Goal: Task Accomplishment & Management: Manage account settings

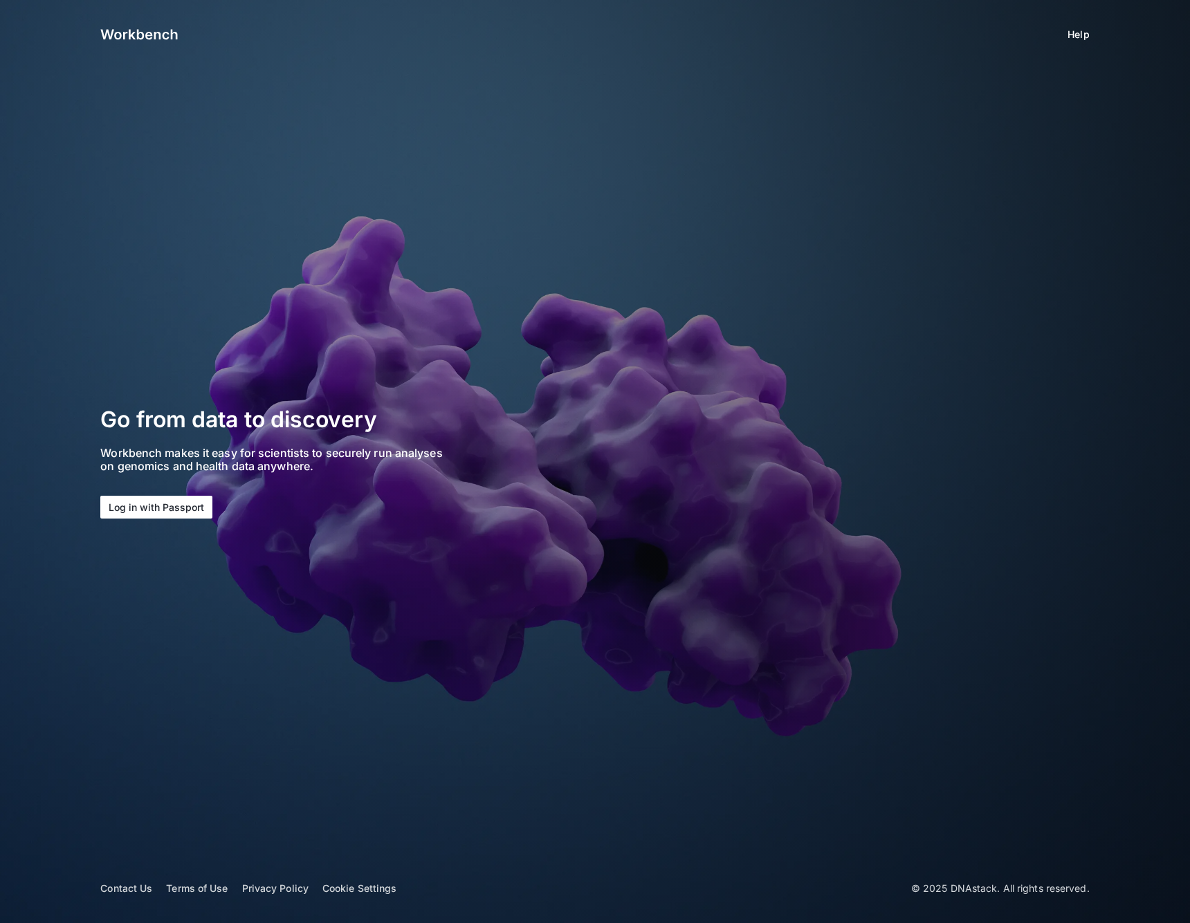
click at [190, 496] on button "Log in with Passport" at bounding box center [156, 507] width 112 height 23
click at [165, 513] on button "Log in with Passport" at bounding box center [156, 507] width 112 height 23
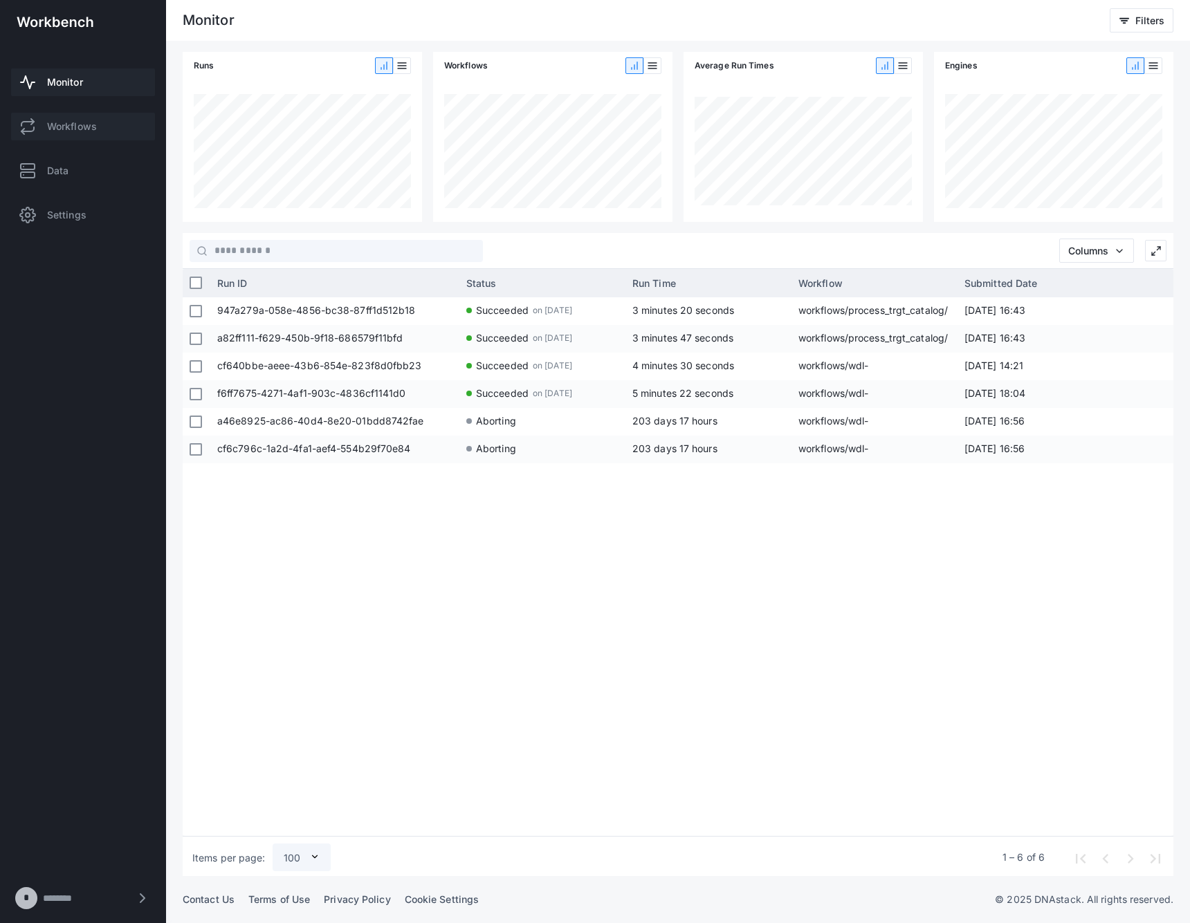
click at [77, 129] on span "Workflows" at bounding box center [72, 127] width 50 height 14
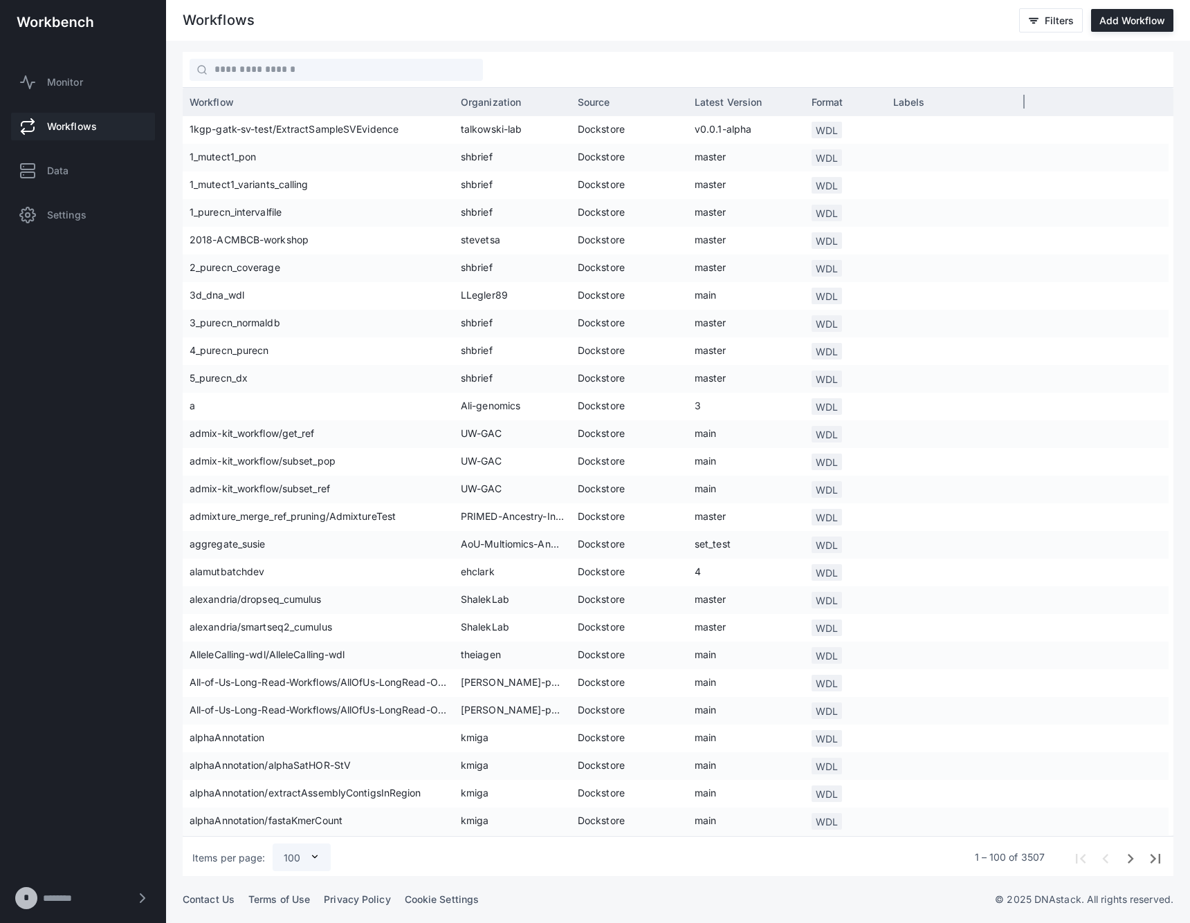
click at [607, 96] on span "Source" at bounding box center [594, 102] width 33 height 12
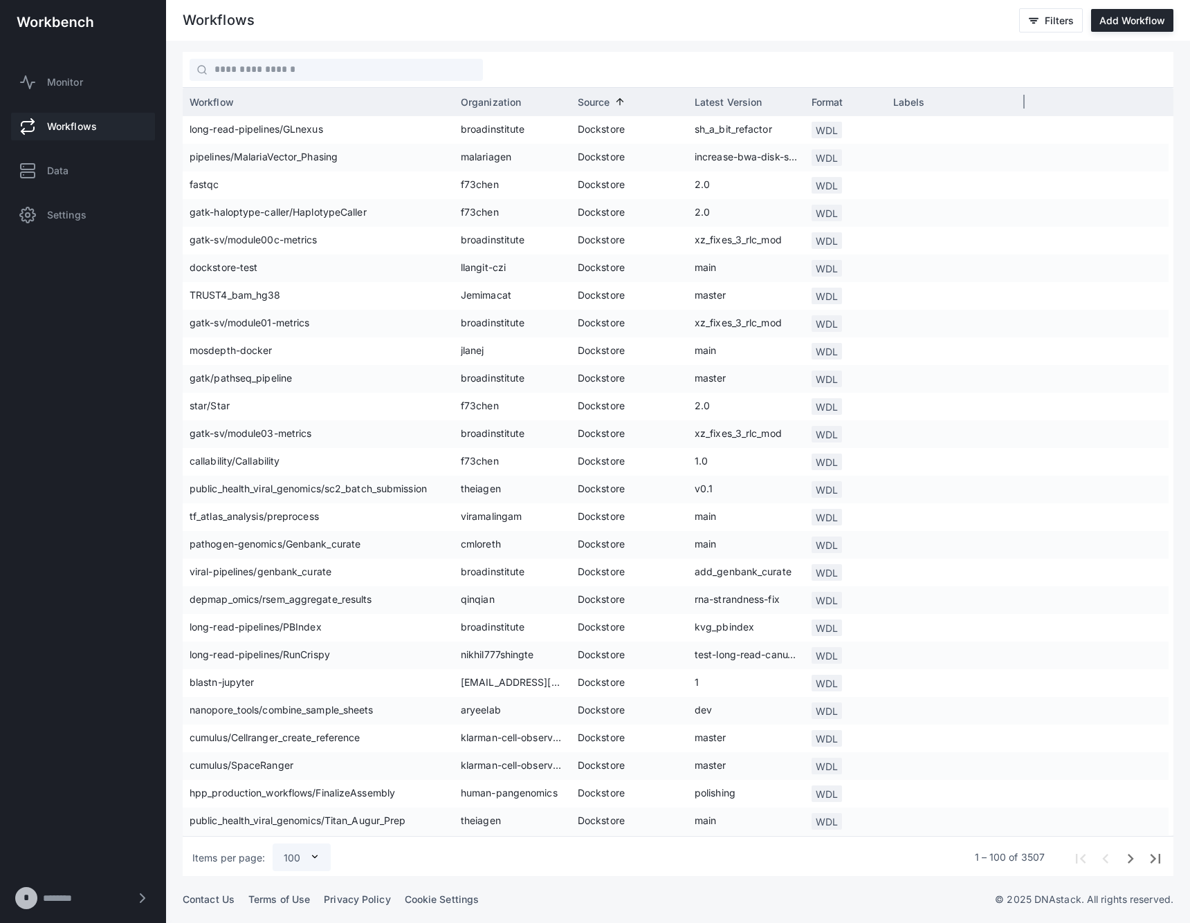
click at [602, 100] on span "Source" at bounding box center [594, 102] width 33 height 12
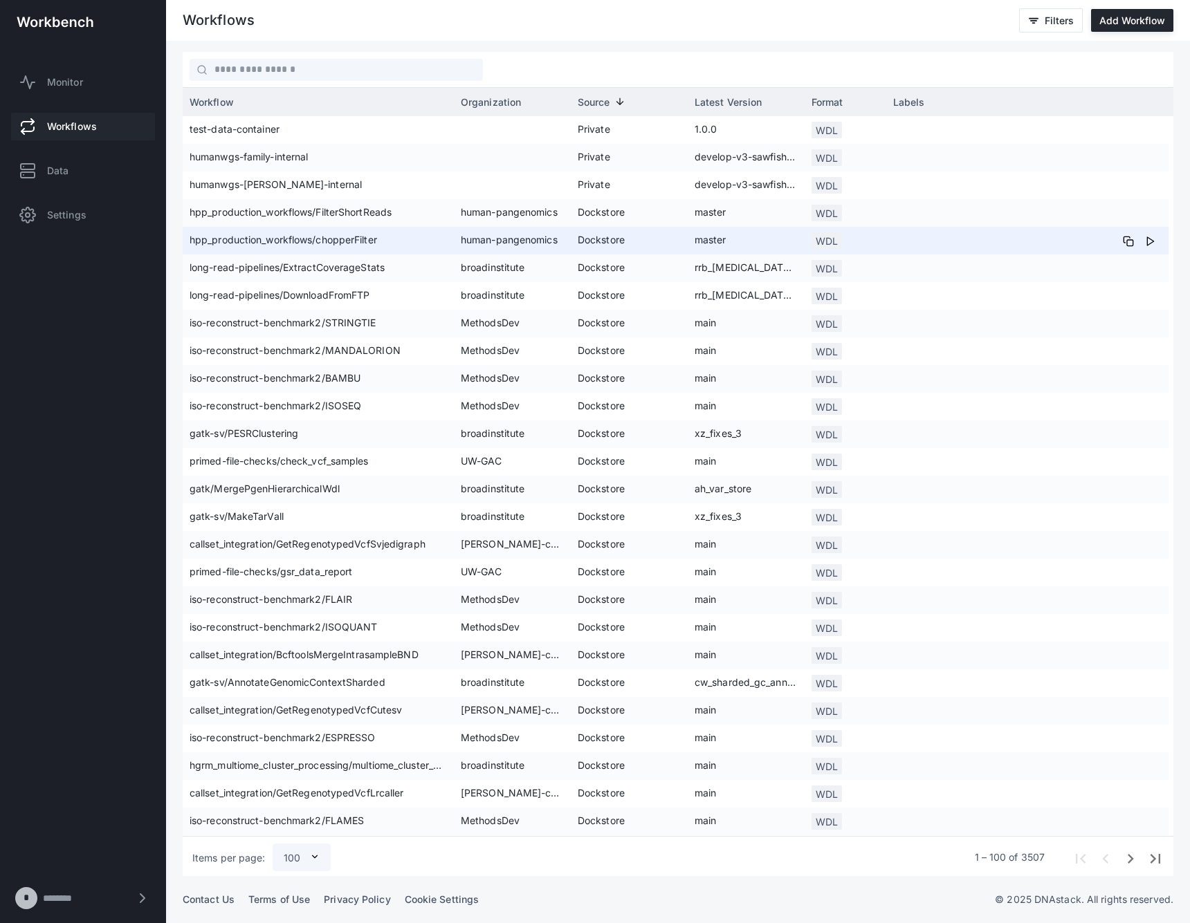
click at [679, 288] on span "Dockstore" at bounding box center [629, 296] width 103 height 28
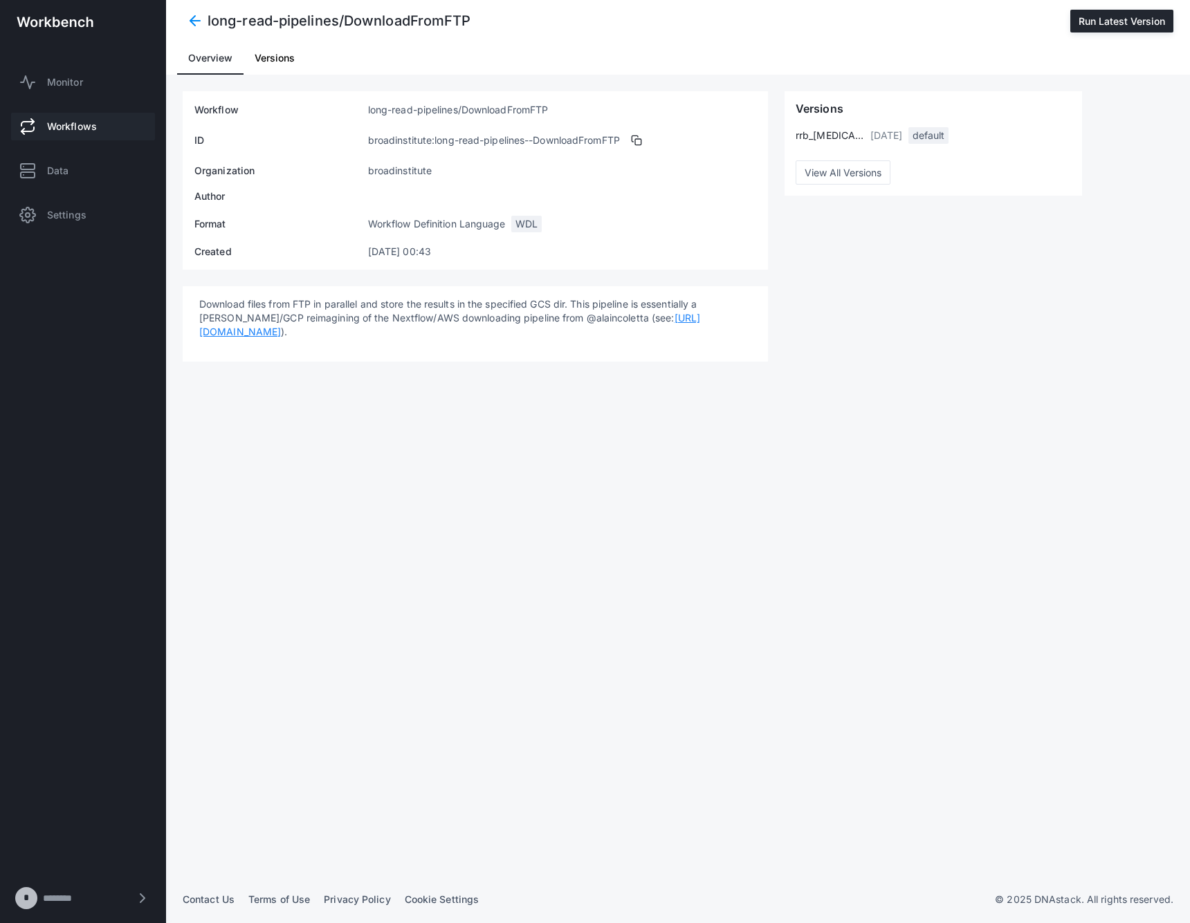
click at [211, 25] on h4 "long-read-pipelines/DownloadFromFTP" at bounding box center [340, 20] width 264 height 19
click at [190, 20] on span at bounding box center [195, 20] width 25 height 25
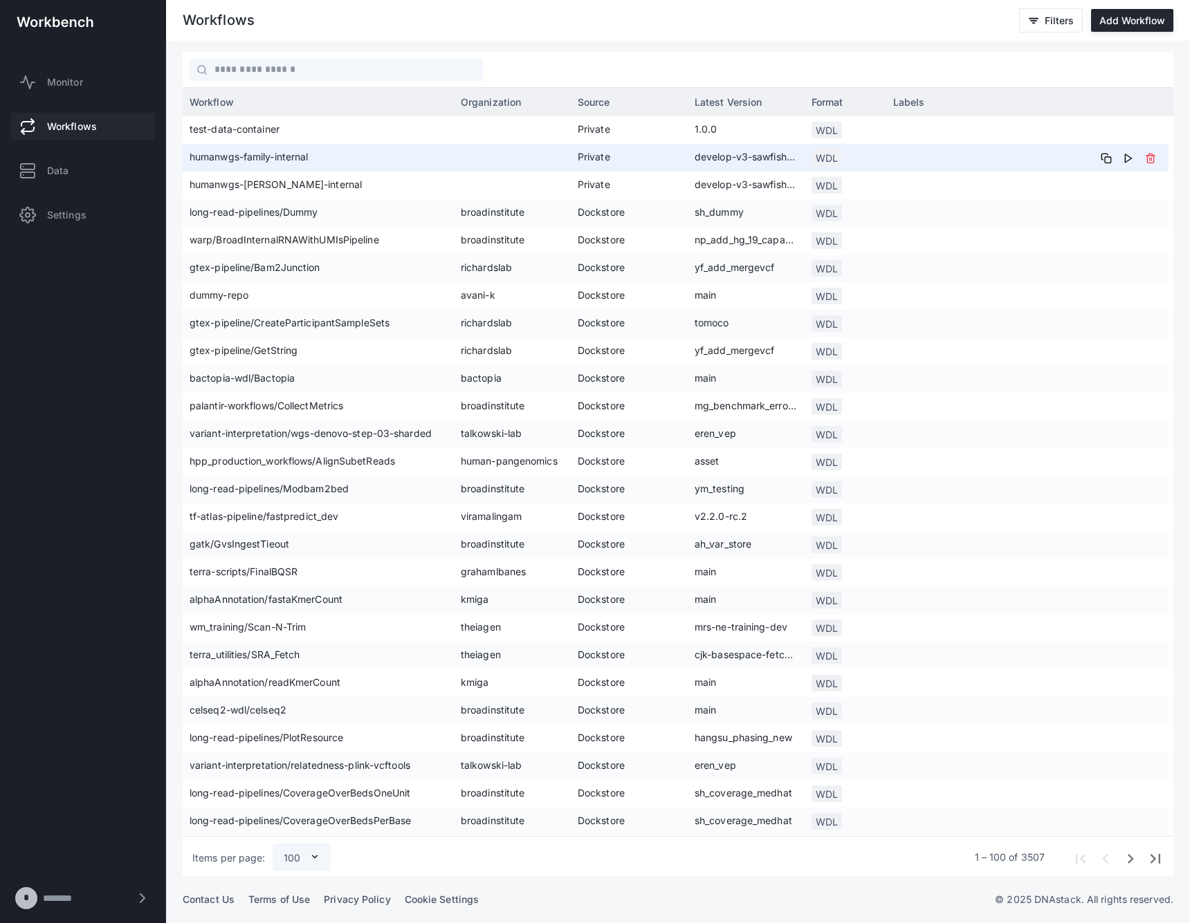
click at [287, 163] on span "humanwgs-family-internal" at bounding box center [318, 158] width 257 height 28
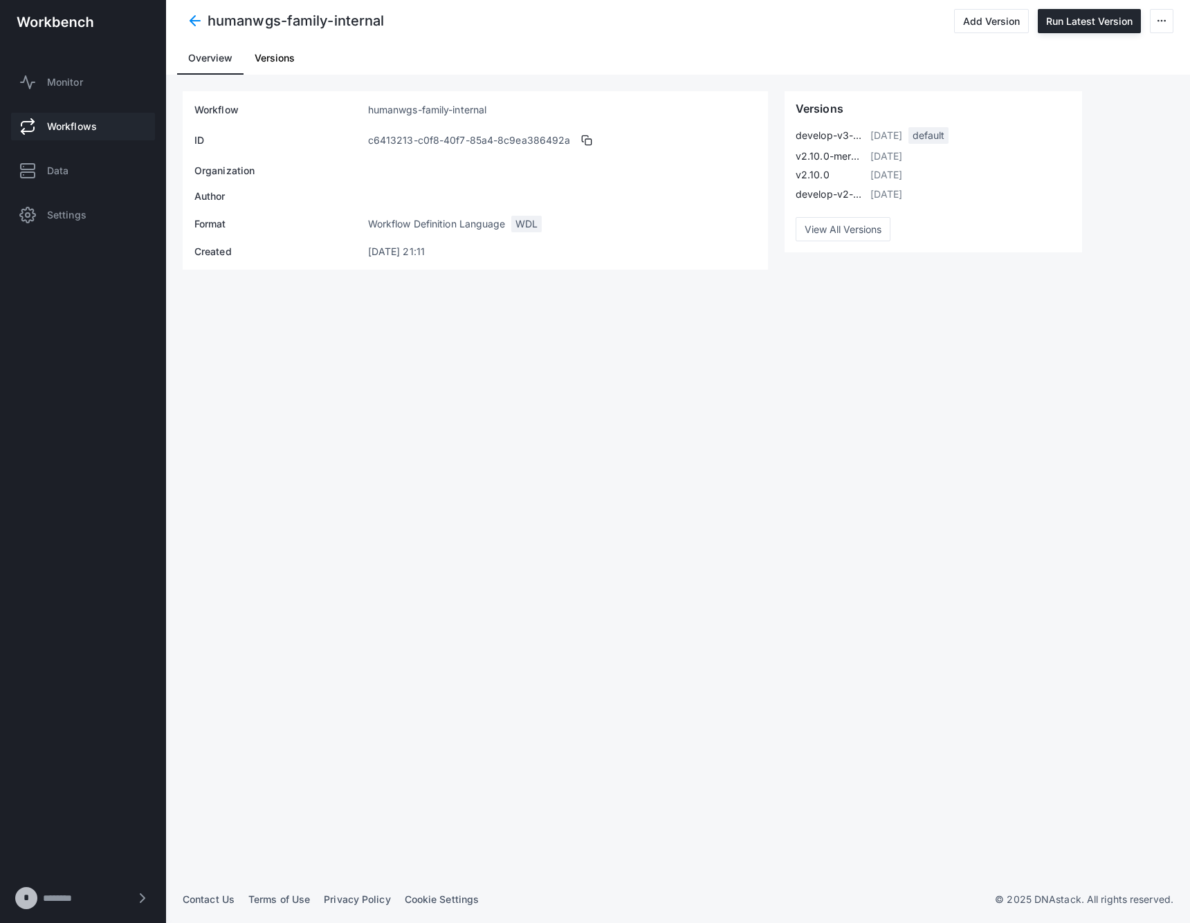
click at [1175, 20] on div "humanwgs-family-internal Add Version Run Latest Version" at bounding box center [678, 21] width 1024 height 42
click at [1160, 23] on icon at bounding box center [1161, 20] width 11 height 11
click at [1135, 84] on span "Delete Workflow" at bounding box center [1117, 83] width 93 height 15
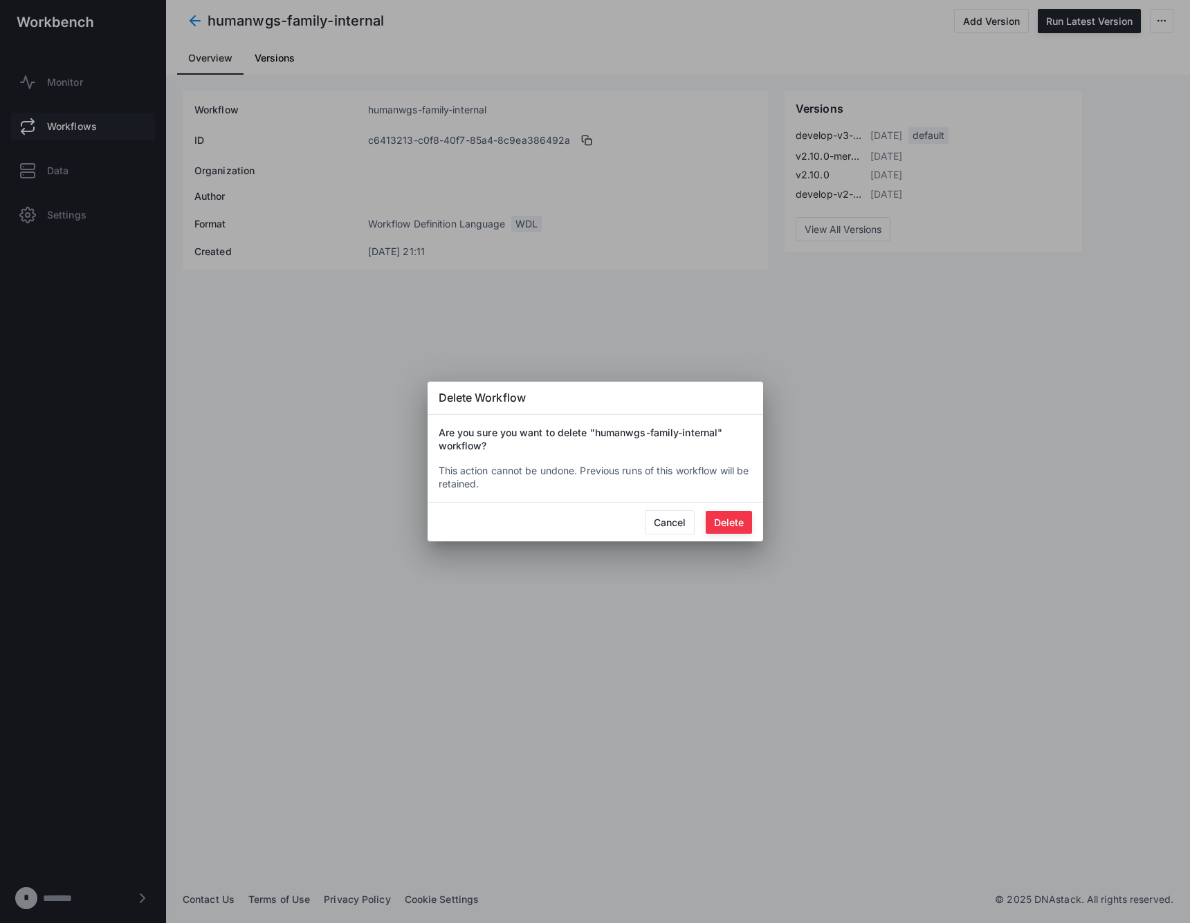
click at [716, 513] on button "Delete" at bounding box center [729, 522] width 46 height 23
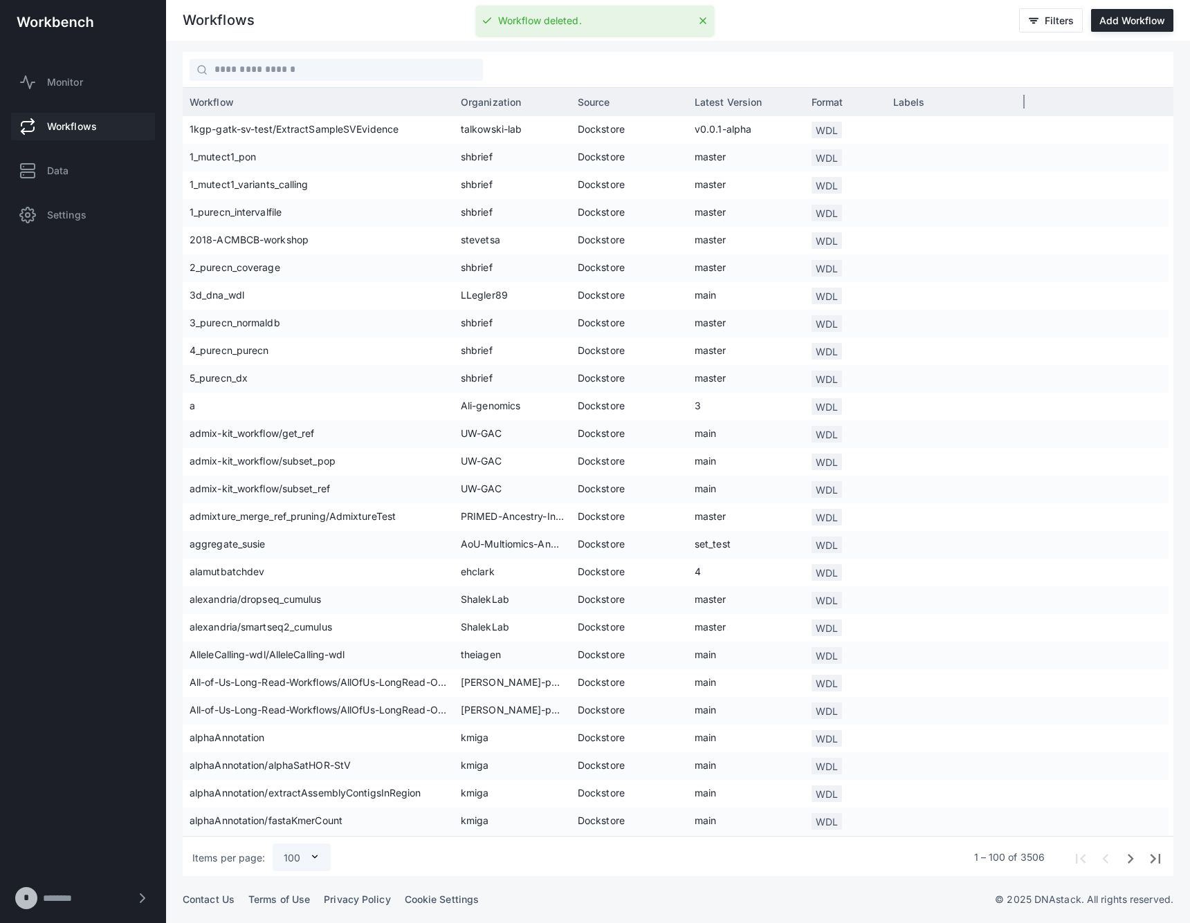
click at [623, 100] on div "Source" at bounding box center [629, 101] width 103 height 21
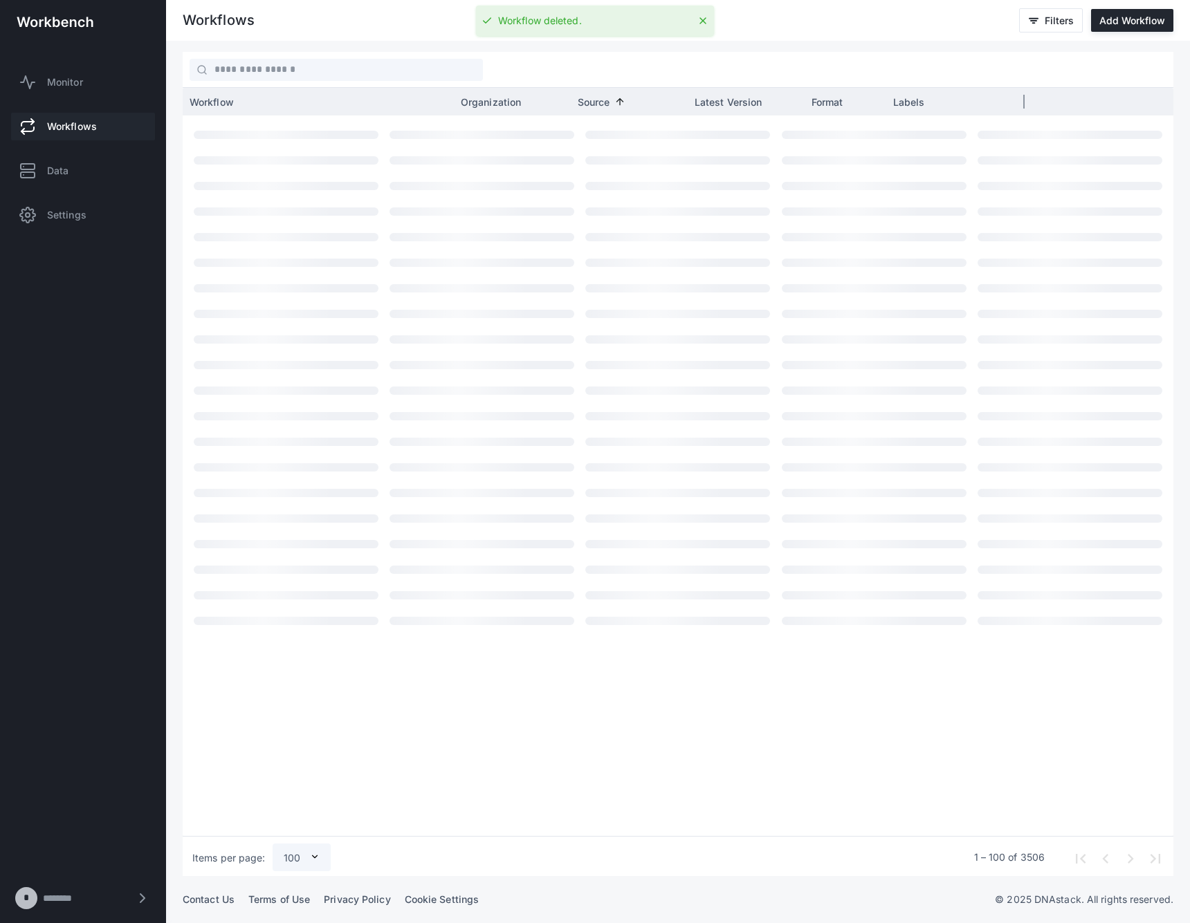
click at [607, 99] on span "Source" at bounding box center [594, 102] width 33 height 12
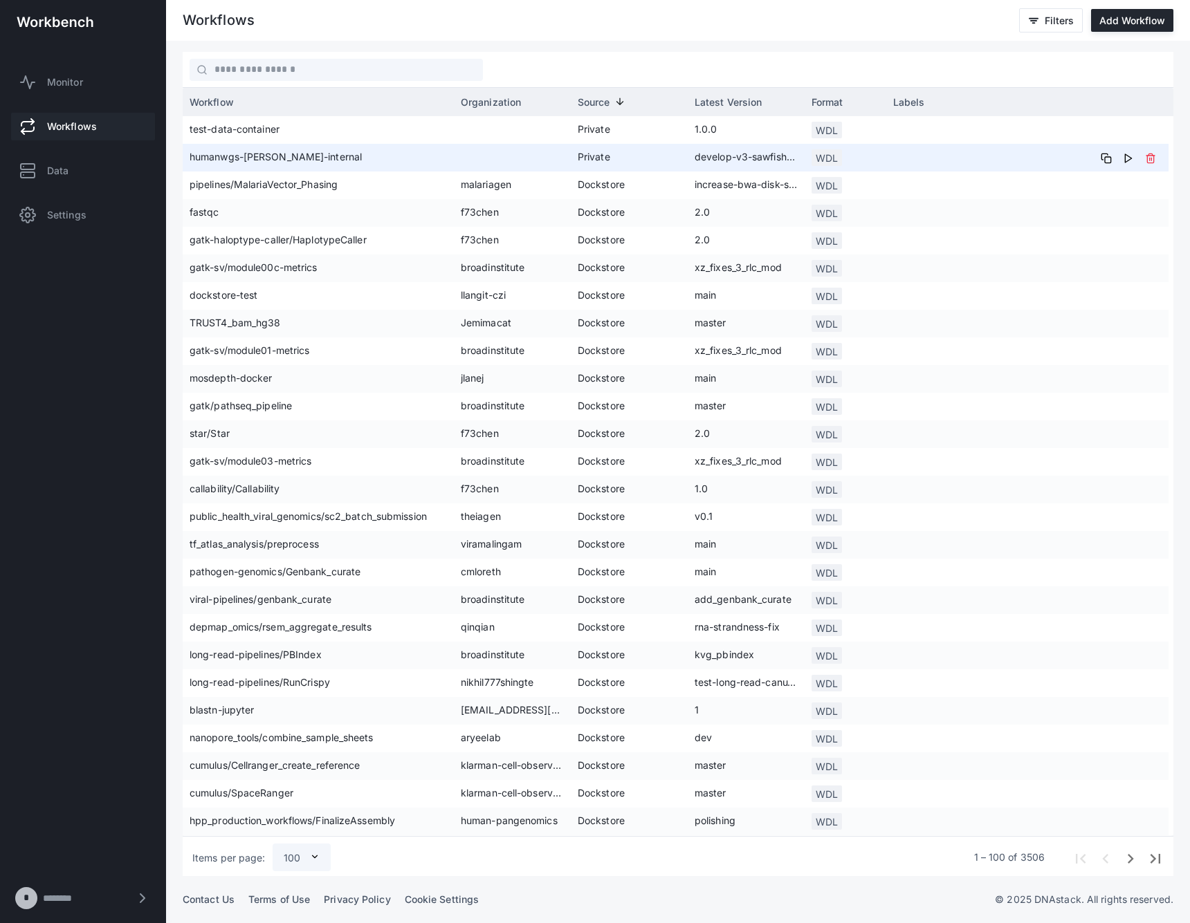
click at [220, 160] on span "humanwgs-[PERSON_NAME]-internal" at bounding box center [318, 158] width 257 height 28
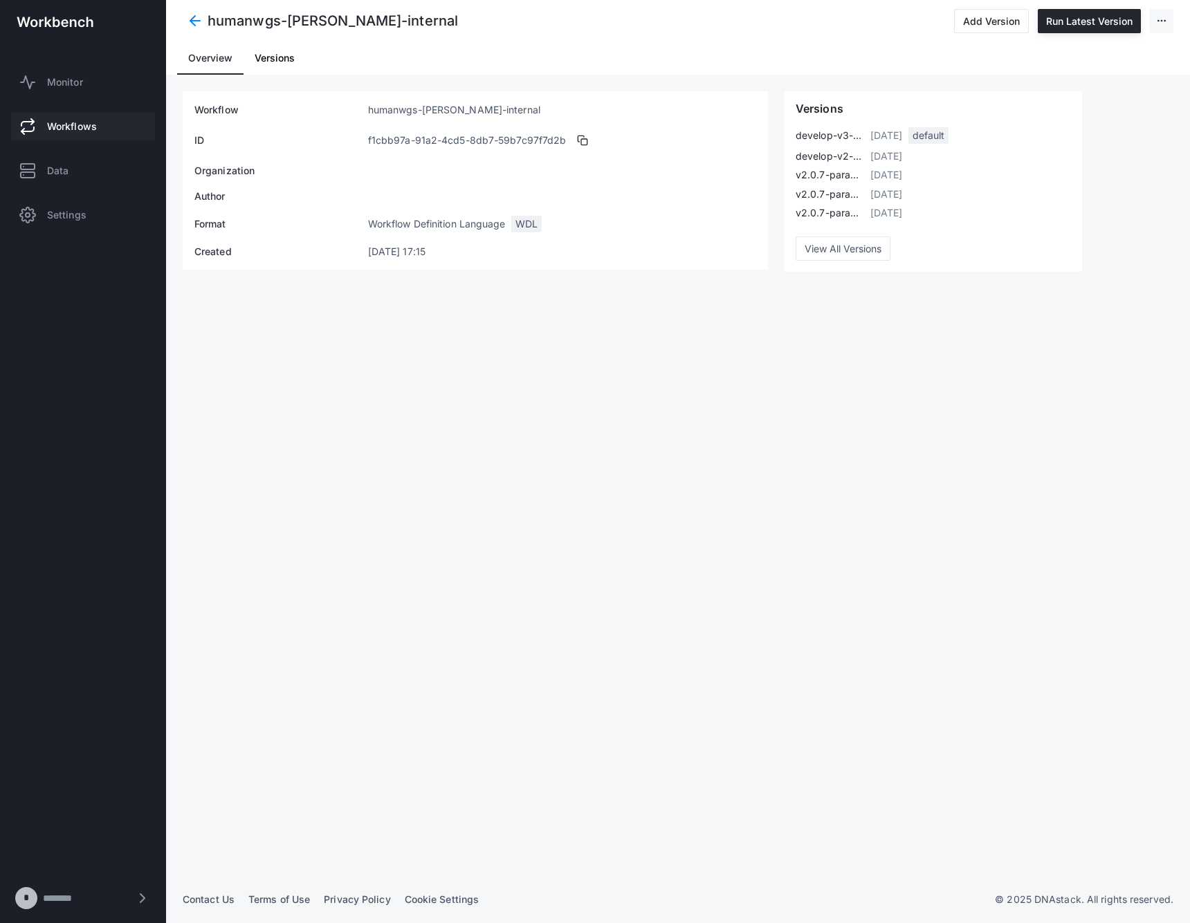
click at [1161, 22] on icon at bounding box center [1161, 20] width 11 height 11
click at [1128, 88] on span "Delete Workflow" at bounding box center [1117, 83] width 93 height 15
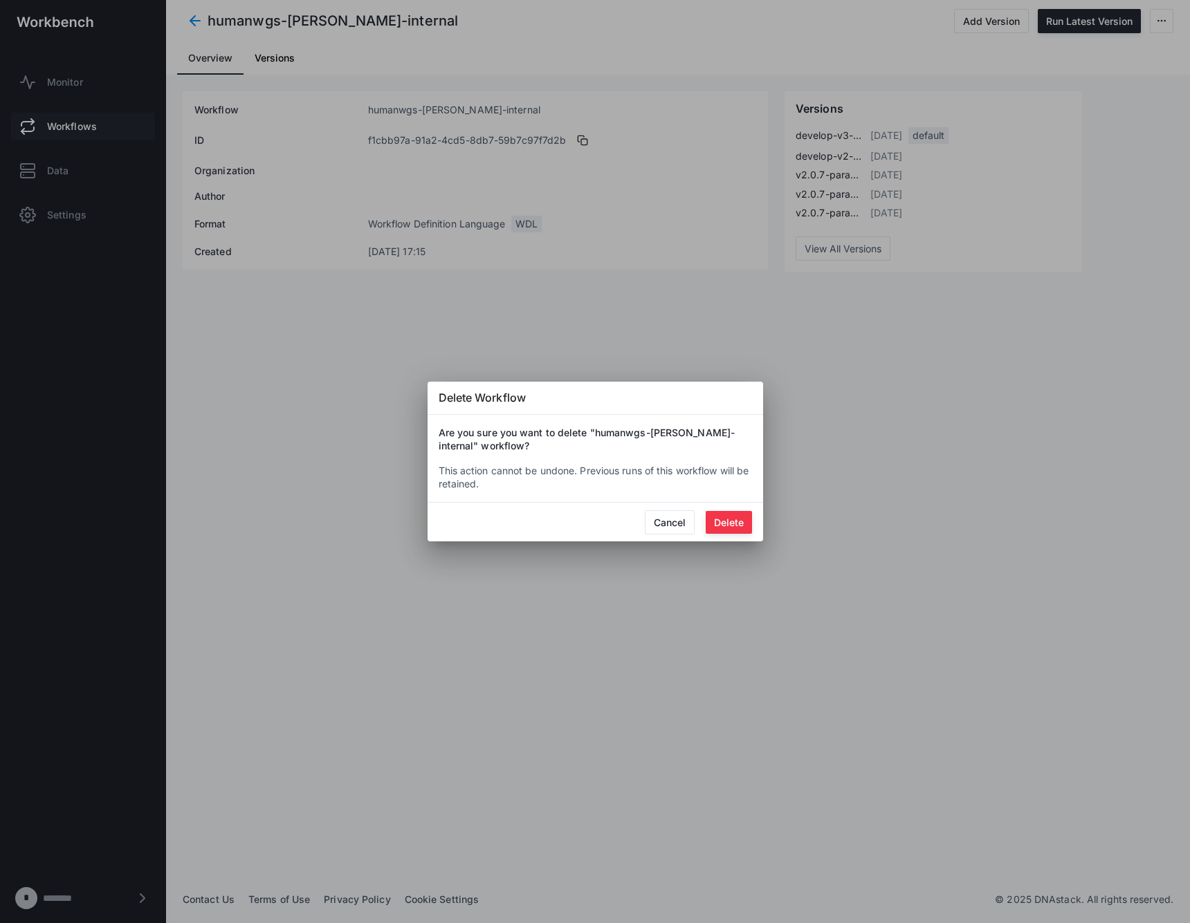
click at [733, 524] on button "Delete" at bounding box center [729, 522] width 46 height 23
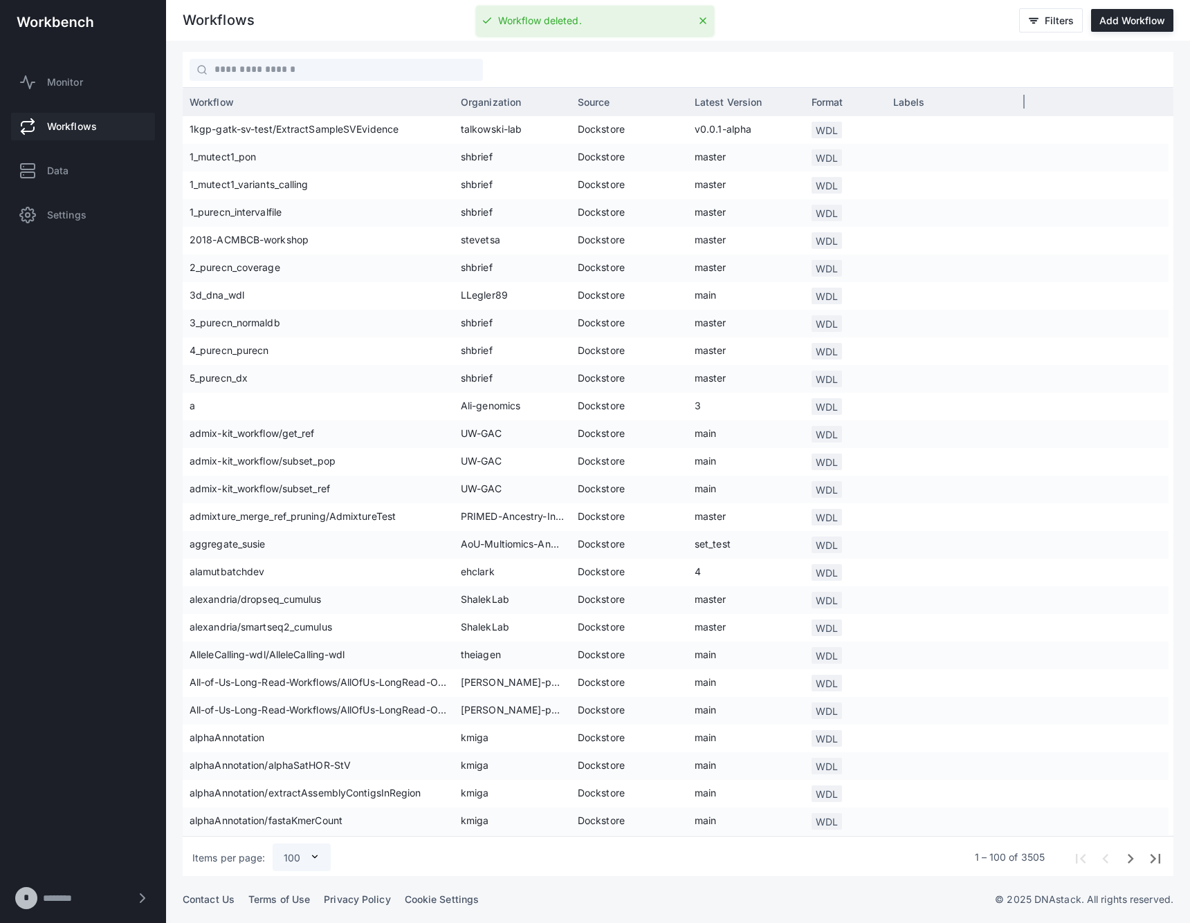
click at [623, 100] on div "Source" at bounding box center [629, 101] width 103 height 21
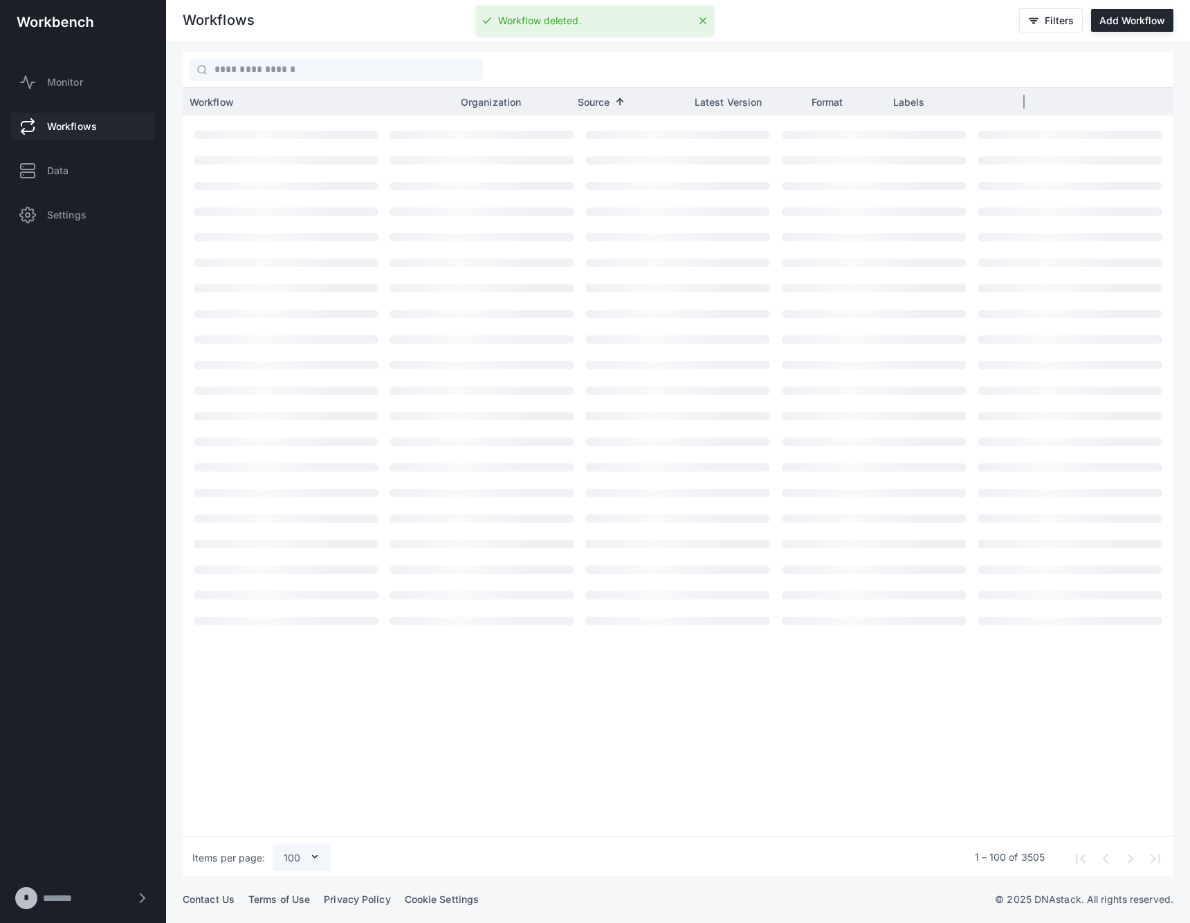
click at [612, 100] on span at bounding box center [617, 101] width 15 height 11
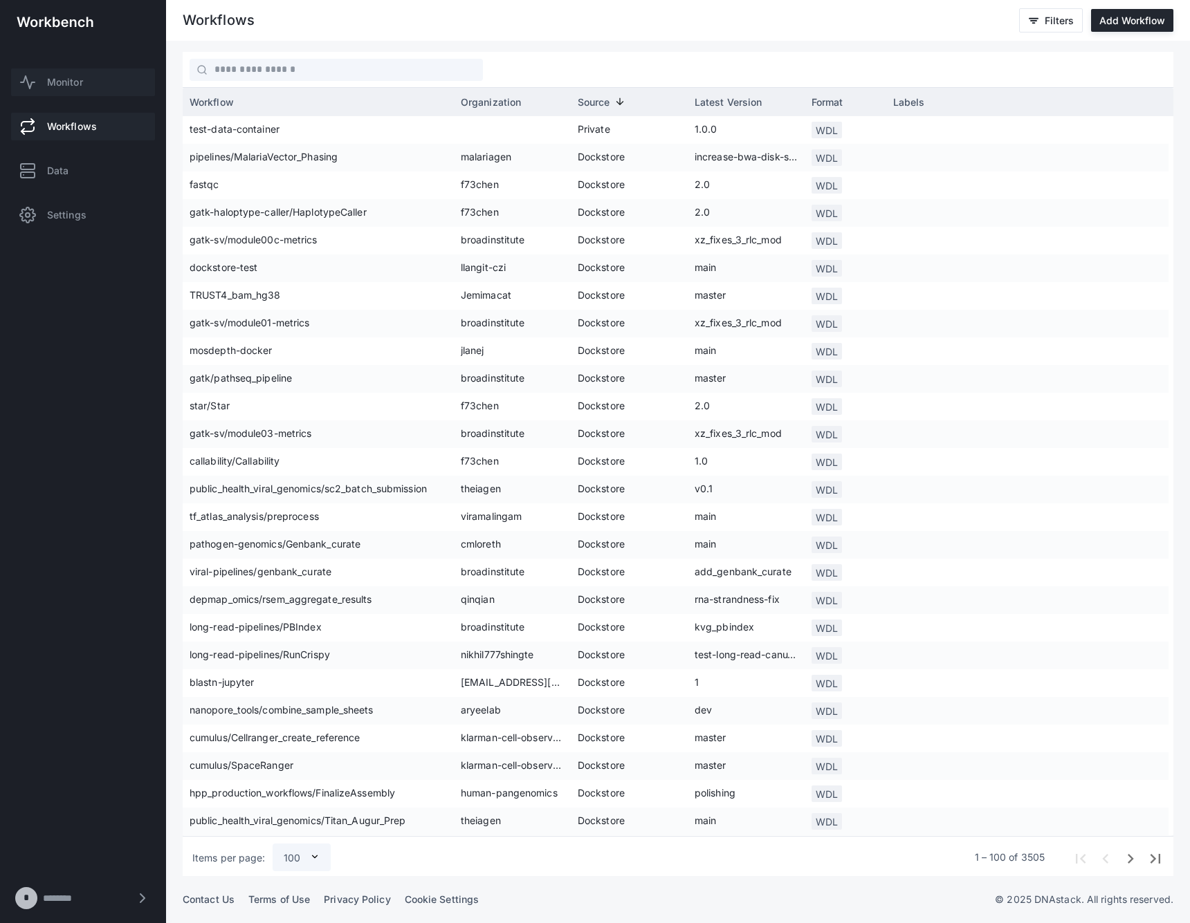
click at [66, 73] on link "Monitor" at bounding box center [83, 82] width 144 height 28
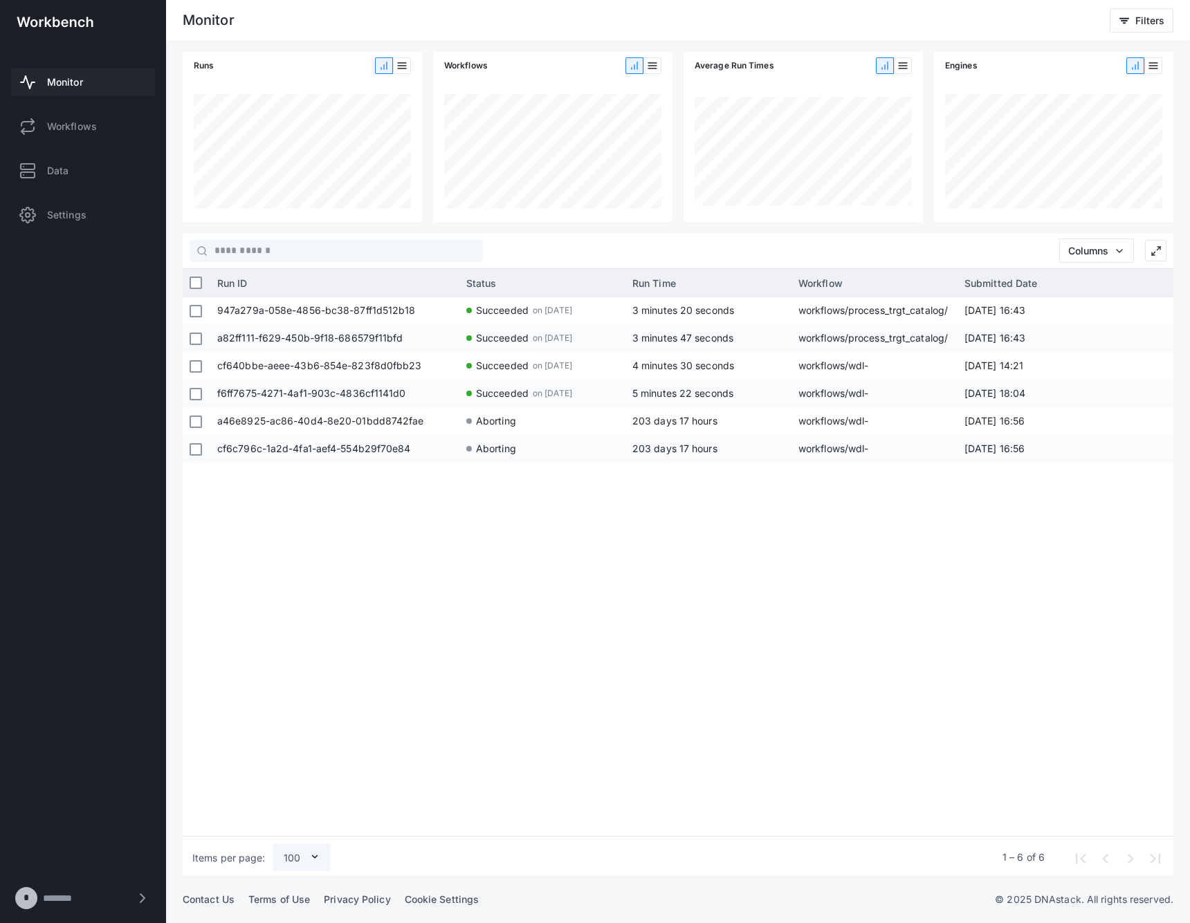
click at [731, 632] on div "947a279a-058e-4856-bc38-87ff1d512b18 Succeeded on [DATE] 3 minutes 20 seconds w…" at bounding box center [691, 564] width 963 height 534
click at [629, 672] on div "947a279a-058e-4856-bc38-87ff1d512b18 Succeeded on [DATE] 3 minutes 20 seconds w…" at bounding box center [691, 564] width 963 height 534
click at [772, 738] on div "947a279a-058e-4856-bc38-87ff1d512b18 Succeeded on [DATE] 3 minutes 20 seconds w…" at bounding box center [691, 564] width 963 height 534
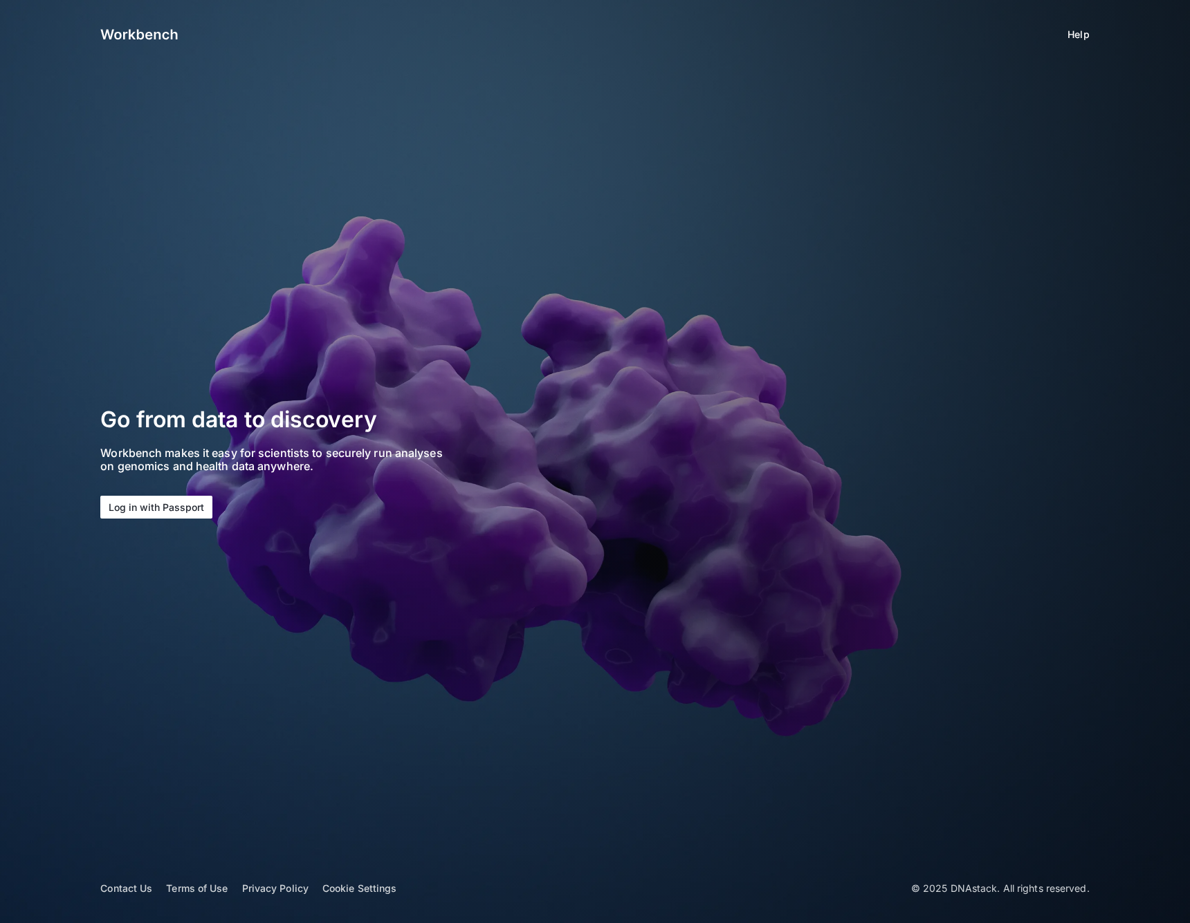
click at [197, 497] on button "Log in with Passport" at bounding box center [156, 507] width 112 height 23
click at [194, 506] on button "Log in with Passport" at bounding box center [156, 507] width 112 height 23
